Goal: Navigation & Orientation: Find specific page/section

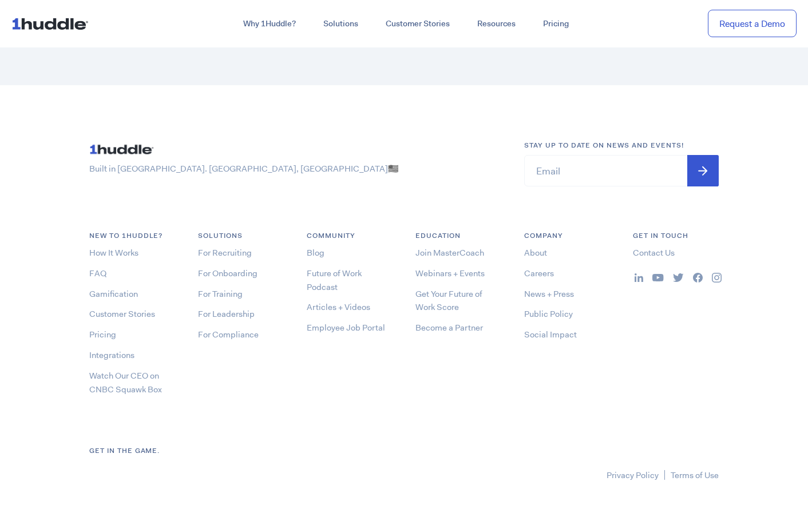
scroll to position [6153, 0]
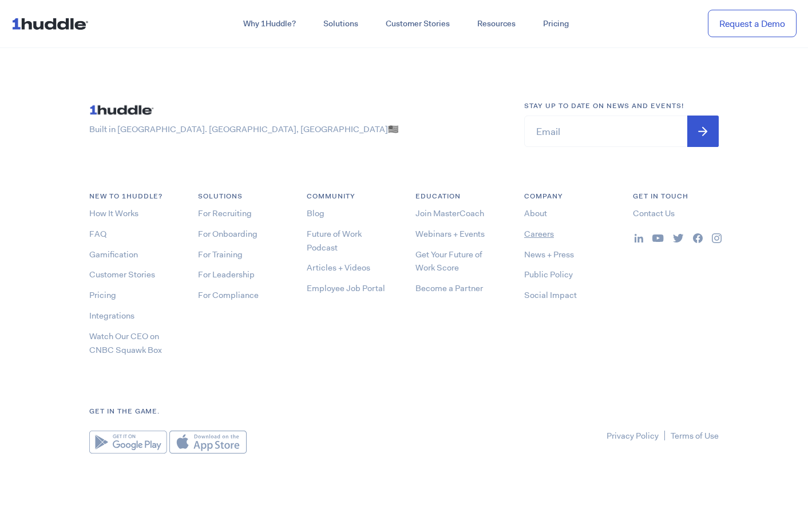
click at [537, 228] on link "Careers" at bounding box center [539, 233] width 30 height 11
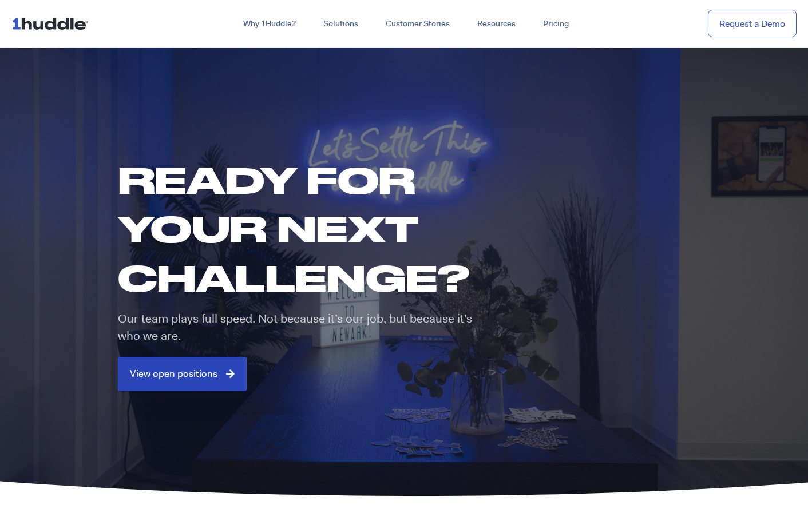
click at [184, 366] on link "View open positions" at bounding box center [182, 374] width 129 height 34
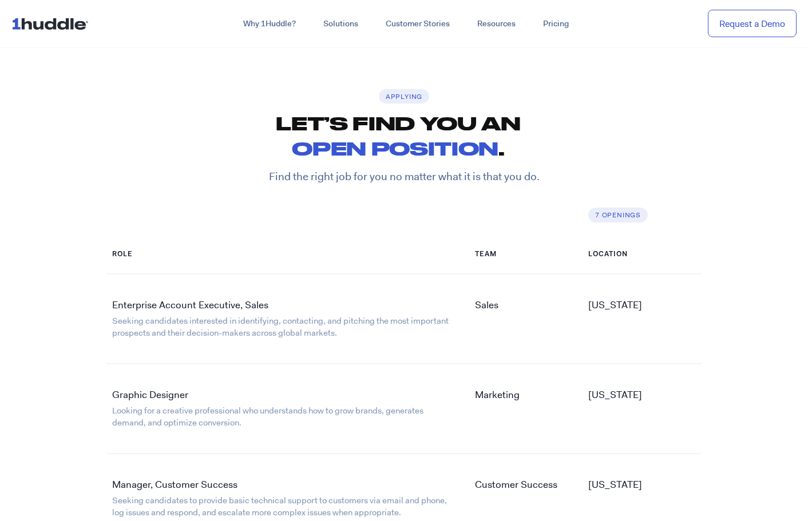
scroll to position [1774, 0]
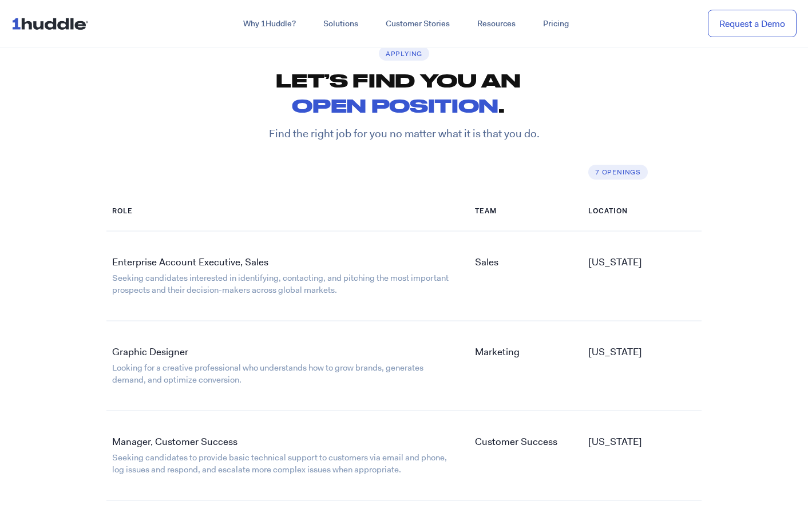
click at [183, 259] on link "Enterprise Account Executive, Sales" at bounding box center [190, 262] width 156 height 13
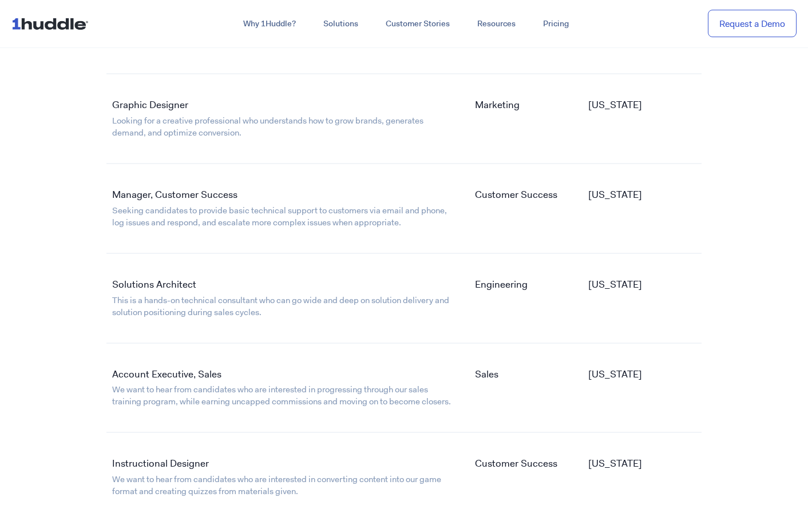
scroll to position [2030, 0]
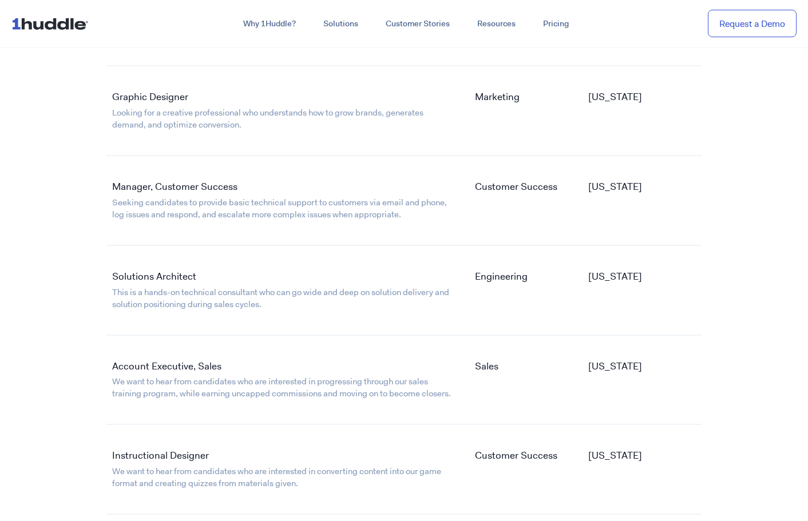
click at [179, 367] on link "Account Executive, Sales" at bounding box center [166, 366] width 109 height 13
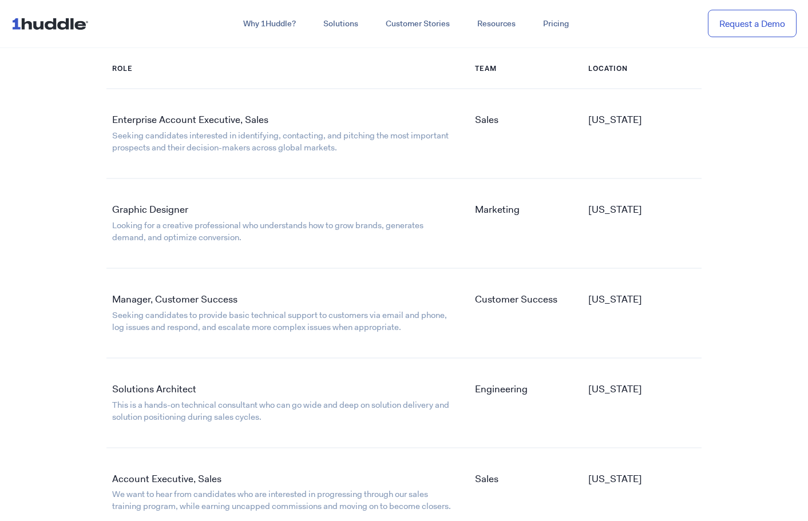
scroll to position [1895, 0]
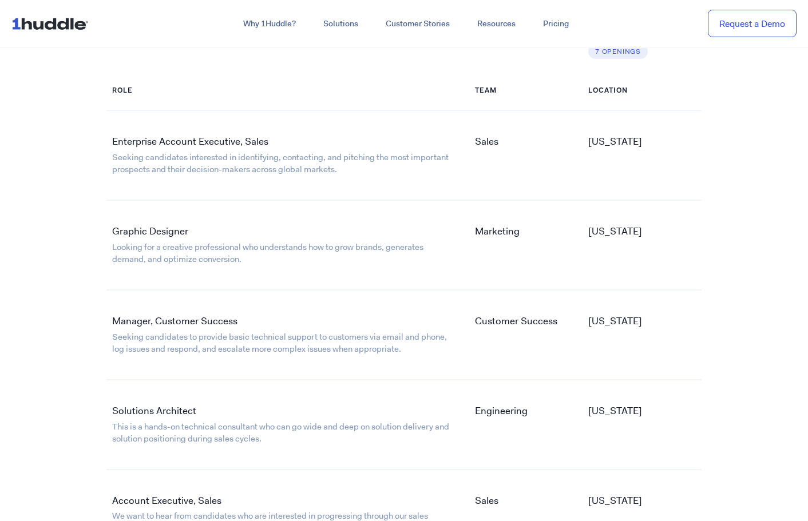
click at [204, 323] on link "Manager, Customer Success" at bounding box center [174, 321] width 125 height 13
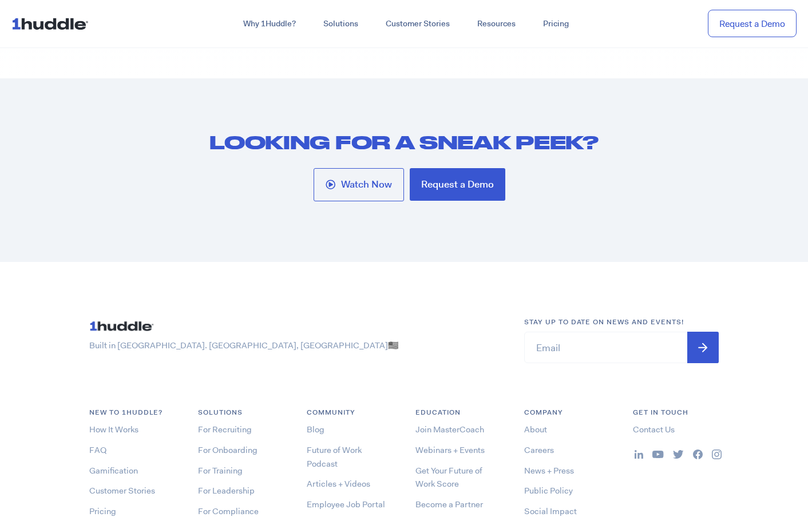
scroll to position [6153, 0]
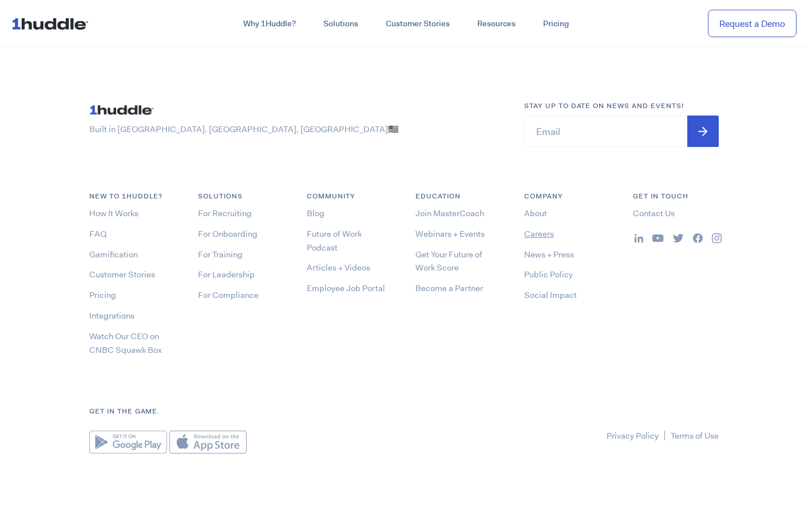
click at [547, 234] on link "Careers" at bounding box center [539, 233] width 30 height 11
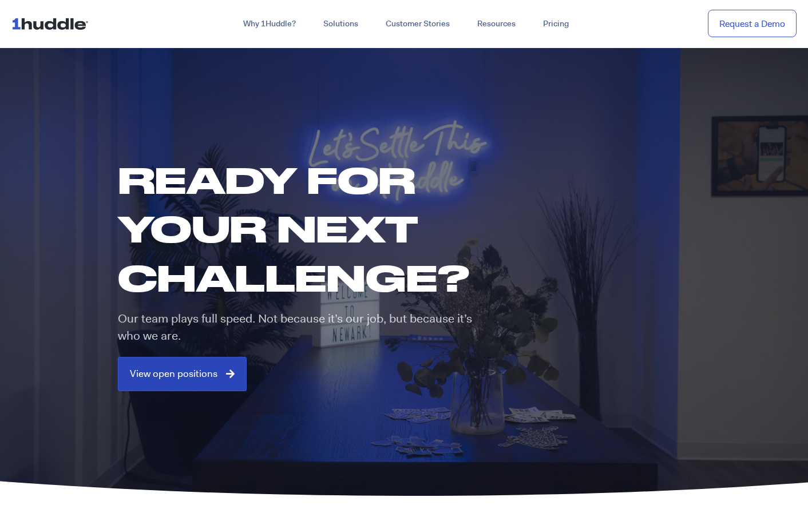
click at [188, 381] on link "View open positions" at bounding box center [182, 374] width 129 height 34
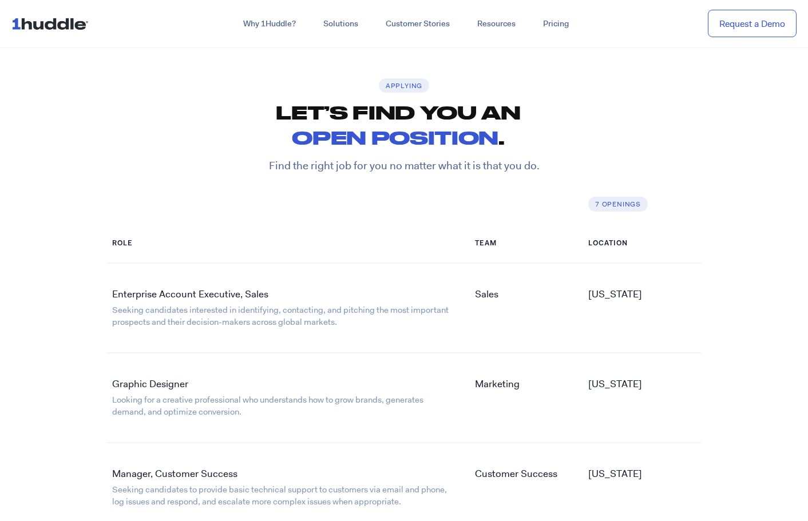
scroll to position [1774, 0]
